Goal: Task Accomplishment & Management: Complete application form

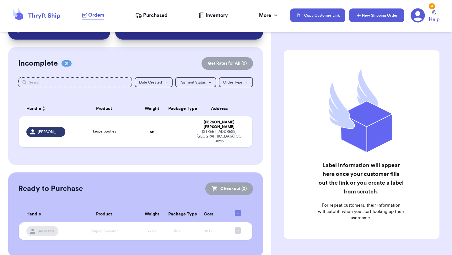
click at [365, 17] on button "New Shipping Order" at bounding box center [376, 15] width 55 height 14
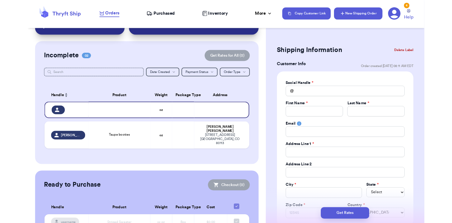
scroll to position [55, 0]
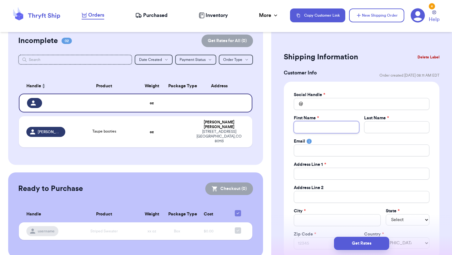
click at [328, 129] on input "Total Amount Paid" at bounding box center [326, 127] width 65 height 12
paste input "[PERSON_NAME]"
type input "[PERSON_NAME]"
click at [322, 128] on input "[PERSON_NAME]" at bounding box center [326, 127] width 65 height 12
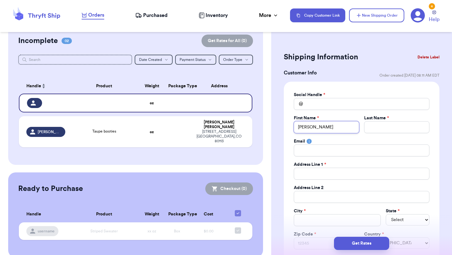
type input "Caitlin"
click at [378, 126] on input "Total Amount Paid" at bounding box center [396, 127] width 65 height 12
paste input "[PERSON_NAME]"
type input "[PERSON_NAME]"
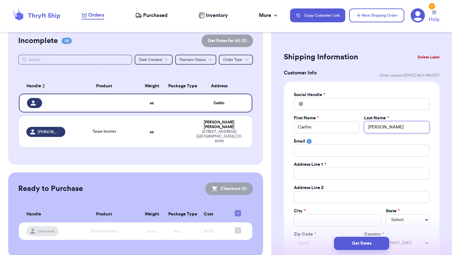
type input "[PERSON_NAME]"
click at [353, 149] on input "Total Amount Paid" at bounding box center [362, 150] width 136 height 12
click at [328, 176] on input "Total Amount Paid" at bounding box center [362, 174] width 136 height 12
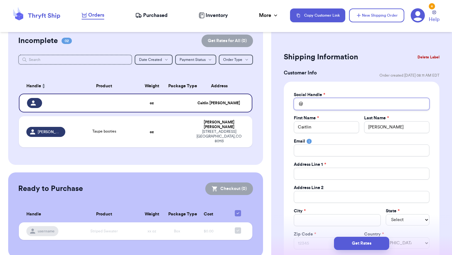
click at [315, 104] on input "Total Amount Paid" at bounding box center [362, 104] width 136 height 12
paste input "joyfilledthrifts"
type input "joyfilledthrifts"
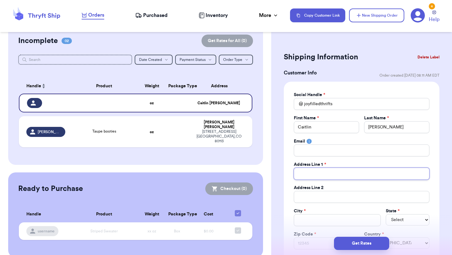
click at [318, 174] on input "Total Amount Paid" at bounding box center [362, 174] width 136 height 12
paste input "[STREET_ADDRESS][PERSON_NAME]"
type input "[STREET_ADDRESS][PERSON_NAME]"
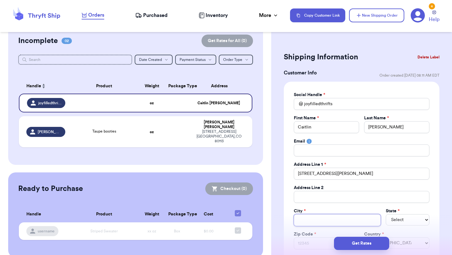
click at [319, 220] on input "Total Amount Paid" at bounding box center [337, 220] width 87 height 12
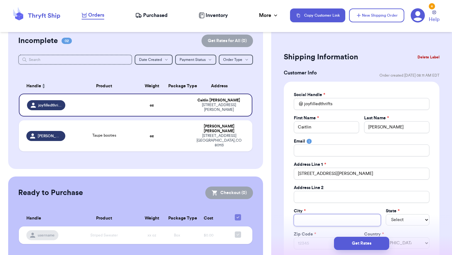
paste input "[PERSON_NAME]"
type input "[PERSON_NAME]"
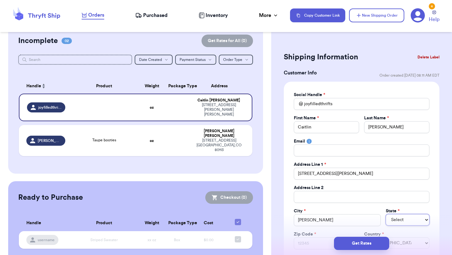
select select "ME"
select select "MO"
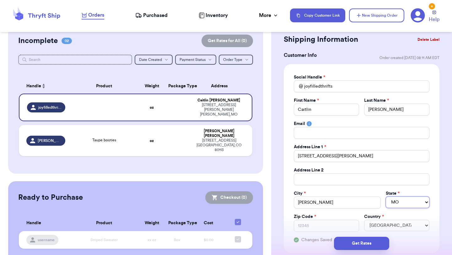
scroll to position [20, 0]
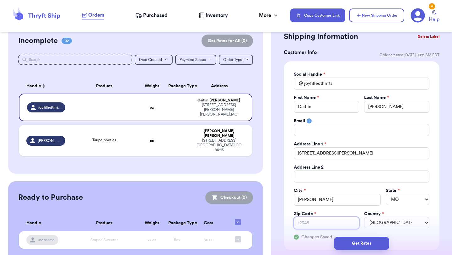
click at [319, 222] on input "Zip Code *" at bounding box center [326, 223] width 65 height 12
paste input "64831"
type input "64831"
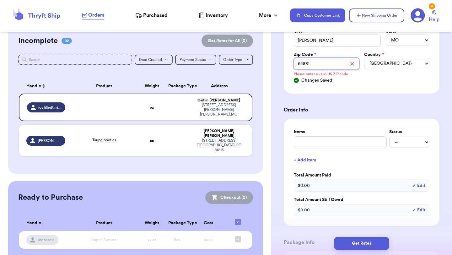
scroll to position [183, 0]
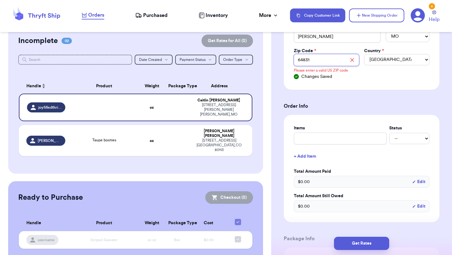
type input "64831"
click at [358, 139] on input "text" at bounding box center [340, 138] width 93 height 12
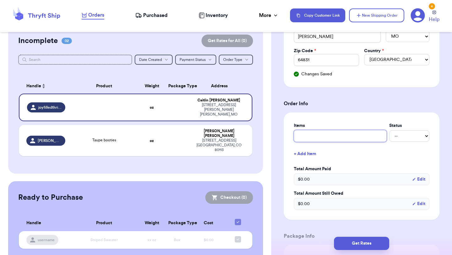
type input "f"
type input "fr"
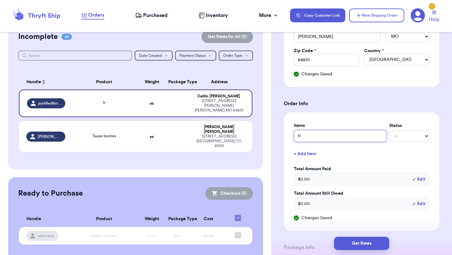
type input "fry"
type input "[PERSON_NAME]"
type input "[PERSON_NAME] b"
type input "[PERSON_NAME]"
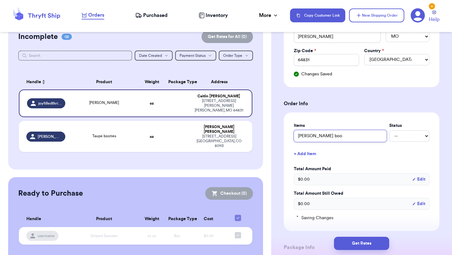
type input "[PERSON_NAME] boot"
type input "[PERSON_NAME] boots"
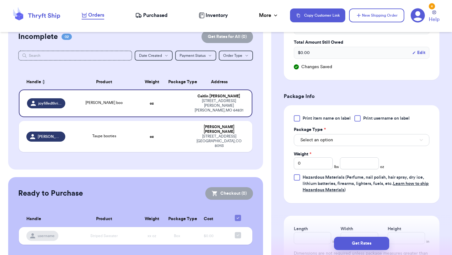
scroll to position [336, 0]
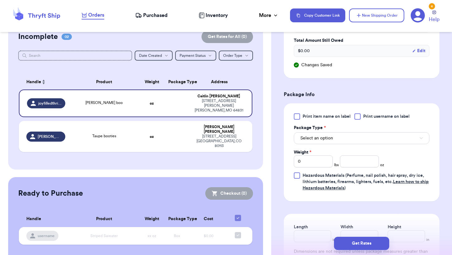
type input "[PERSON_NAME] boots"
click at [345, 133] on button "Select an option" at bounding box center [362, 138] width 136 height 12
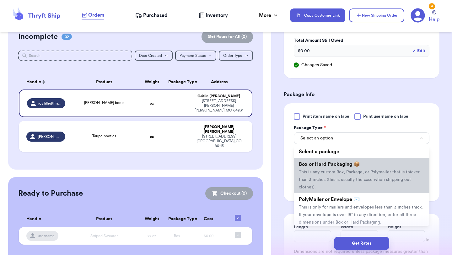
click at [331, 168] on li "Box or Hard Packaging 📦 This is any custom Box, Package, or Polymailer that is …" at bounding box center [362, 175] width 136 height 35
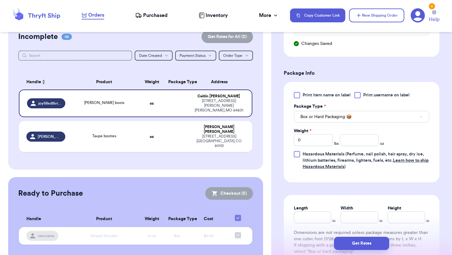
scroll to position [362, 0]
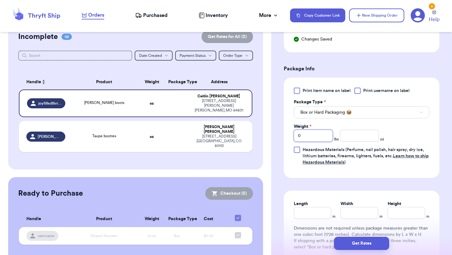
click at [317, 141] on input "0" at bounding box center [313, 136] width 39 height 12
type input "2"
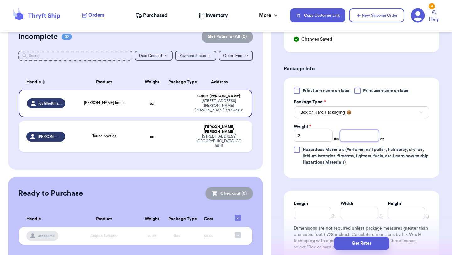
click at [347, 141] on input "number" at bounding box center [359, 136] width 39 height 12
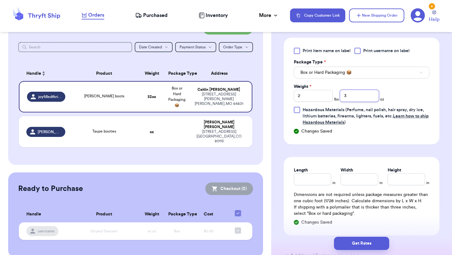
scroll to position [408, 0]
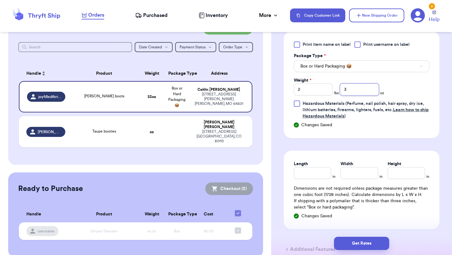
type input "3"
click at [323, 171] on input "Length" at bounding box center [312, 173] width 37 height 12
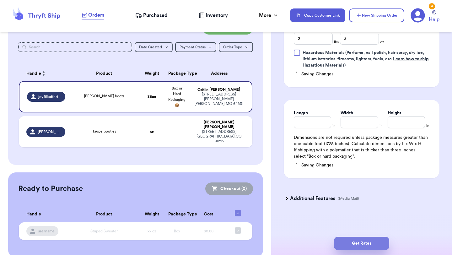
click at [359, 240] on button "Get Rates" at bounding box center [361, 243] width 55 height 13
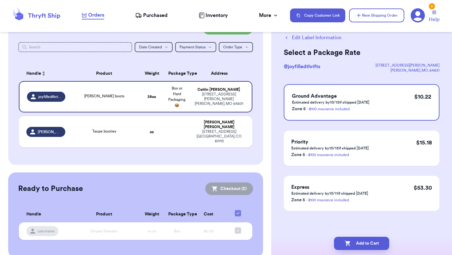
scroll to position [0, 0]
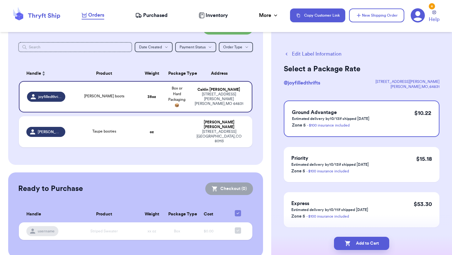
click at [286, 55] on icon "button" at bounding box center [287, 54] width 2 height 3
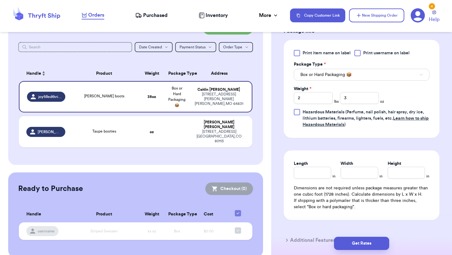
scroll to position [287, 0]
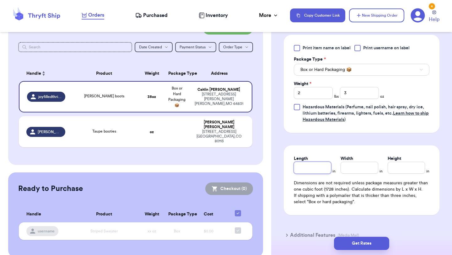
click at [313, 162] on input "Length" at bounding box center [312, 168] width 37 height 12
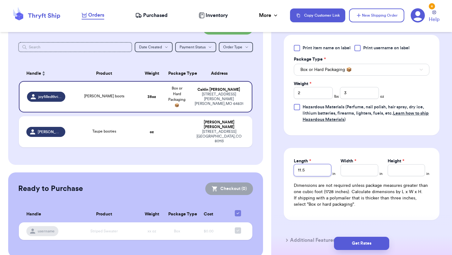
type input "11.5"
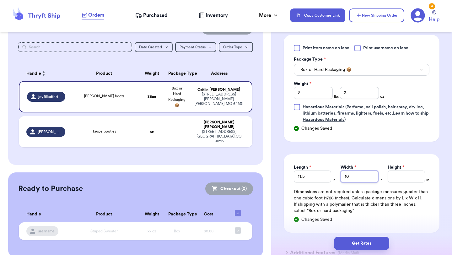
type input "10"
type input "8.75"
click at [364, 237] on button "Get Rates" at bounding box center [361, 243] width 55 height 13
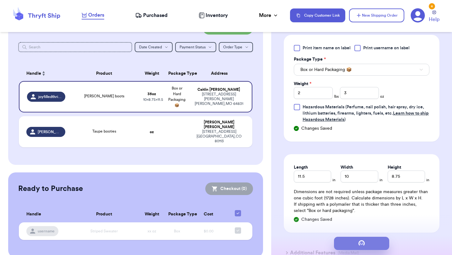
scroll to position [0, 0]
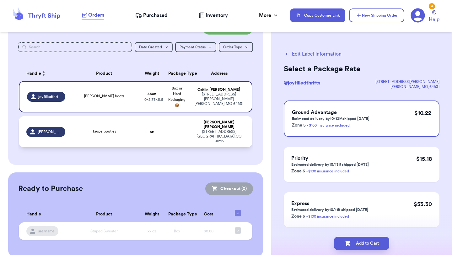
click at [188, 124] on td at bounding box center [176, 131] width 25 height 31
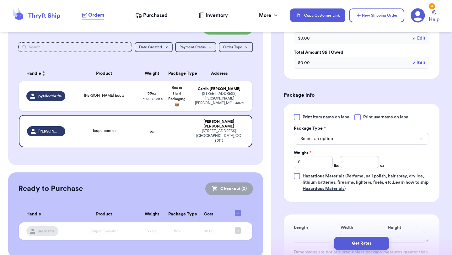
scroll to position [221, 0]
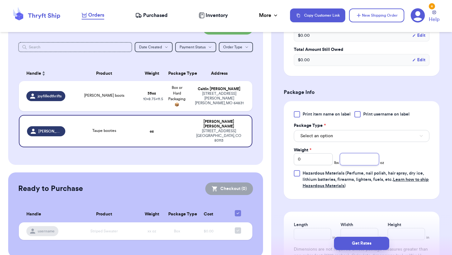
click at [364, 153] on input "number" at bounding box center [359, 159] width 39 height 12
type input "15.7"
click at [361, 130] on button "Select an option" at bounding box center [362, 136] width 136 height 12
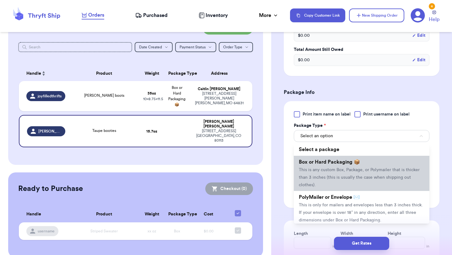
click at [342, 168] on span "This is any custom Box, Package, or Polymailer that is thicker than 3 inches (t…" at bounding box center [359, 177] width 121 height 19
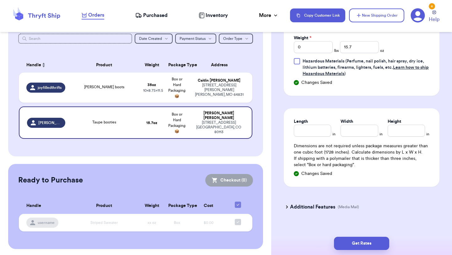
scroll to position [334, 0]
click at [347, 239] on button "Get Rates" at bounding box center [361, 243] width 55 height 13
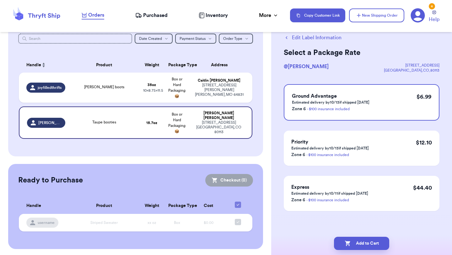
scroll to position [0, 0]
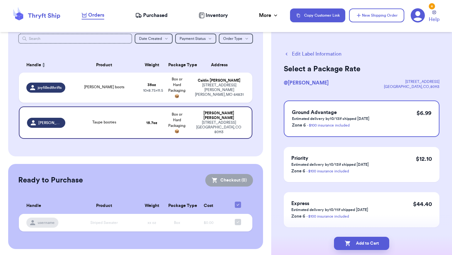
click at [288, 55] on icon "button" at bounding box center [287, 54] width 6 height 6
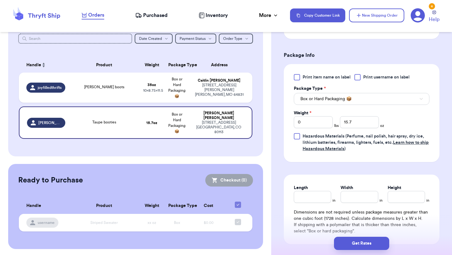
scroll to position [264, 0]
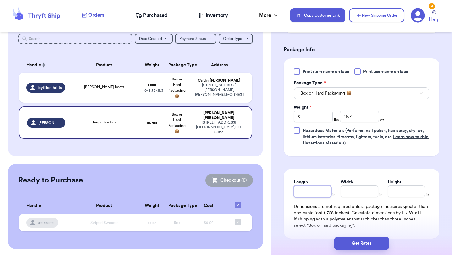
click at [317, 189] on input "Length" at bounding box center [312, 191] width 37 height 12
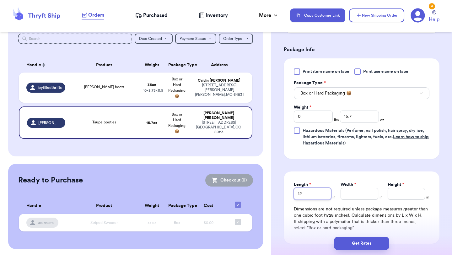
type input "12"
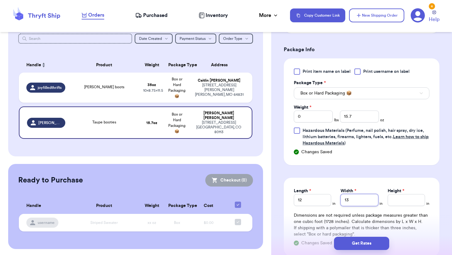
type input "13"
type input "3"
click at [377, 243] on button "Get Rates" at bounding box center [361, 243] width 55 height 13
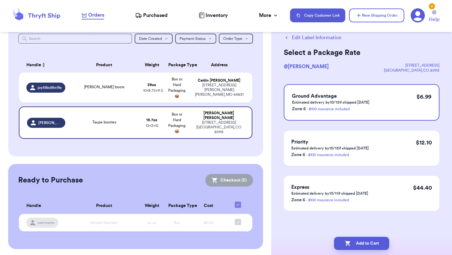
scroll to position [0, 0]
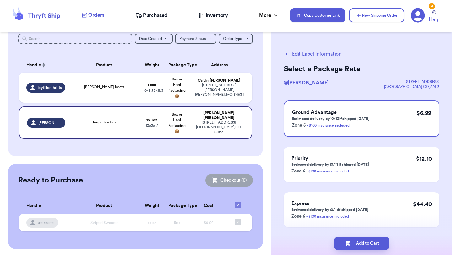
click at [377, 243] on button "Add to Cart" at bounding box center [361, 243] width 55 height 13
checkbox input "true"
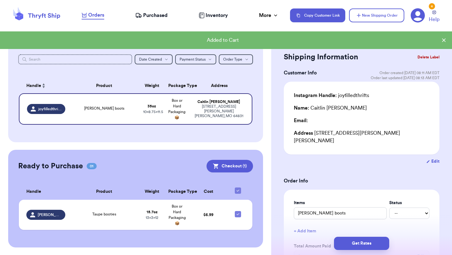
scroll to position [55, 0]
